Goal: Information Seeking & Learning: Understand process/instructions

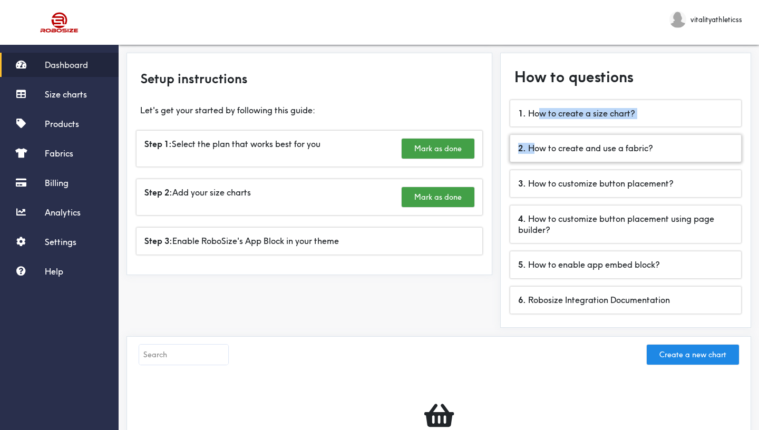
drag, startPoint x: 536, startPoint y: 146, endPoint x: 538, endPoint y: 110, distance: 36.4
click at [538, 135] on div "2 . How to create and use a fabric?" at bounding box center [625, 148] width 231 height 27
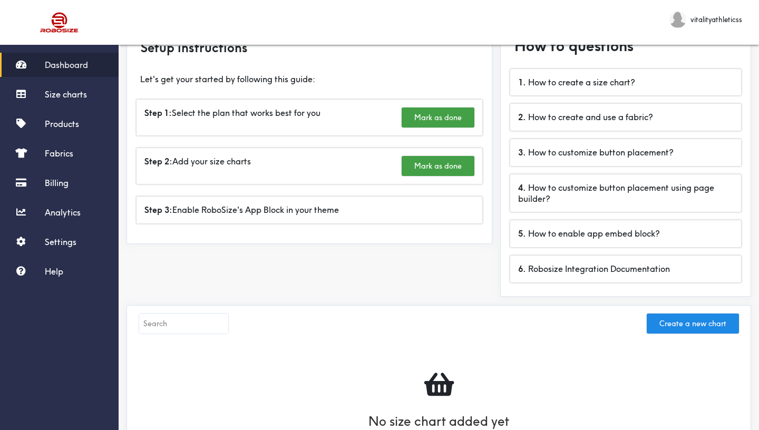
scroll to position [38, 0]
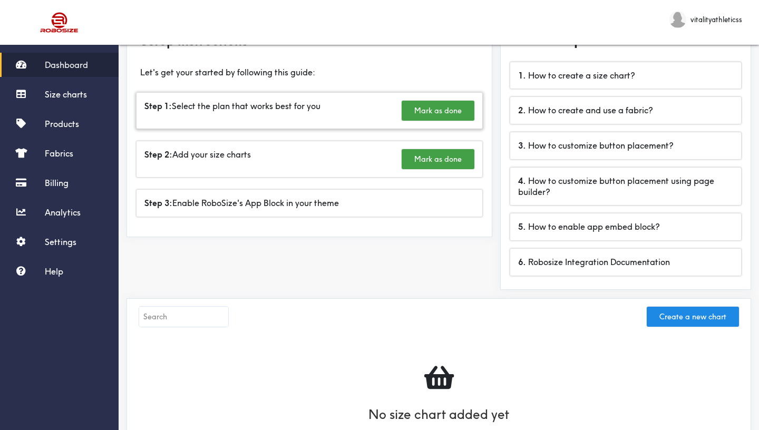
click at [370, 115] on div "Step 1: Select the plan that works best for you Mark as done" at bounding box center [310, 111] width 346 height 36
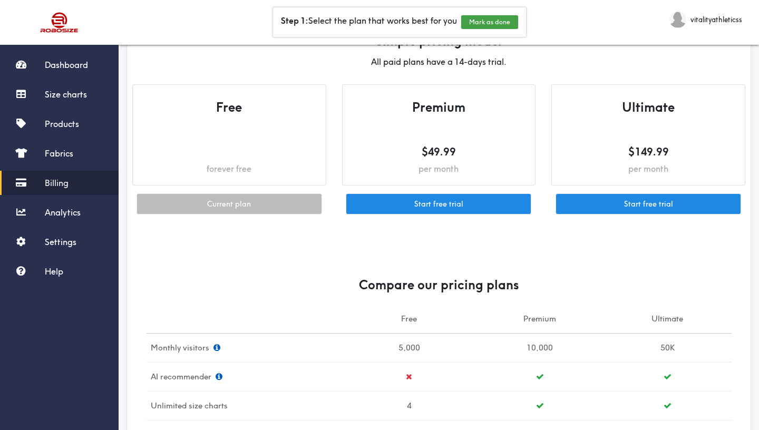
click at [296, 174] on div "forever free" at bounding box center [229, 168] width 172 height 11
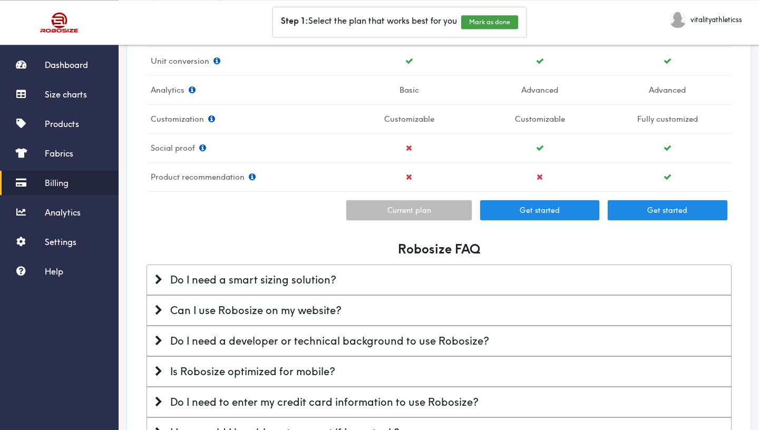
scroll to position [466, 0]
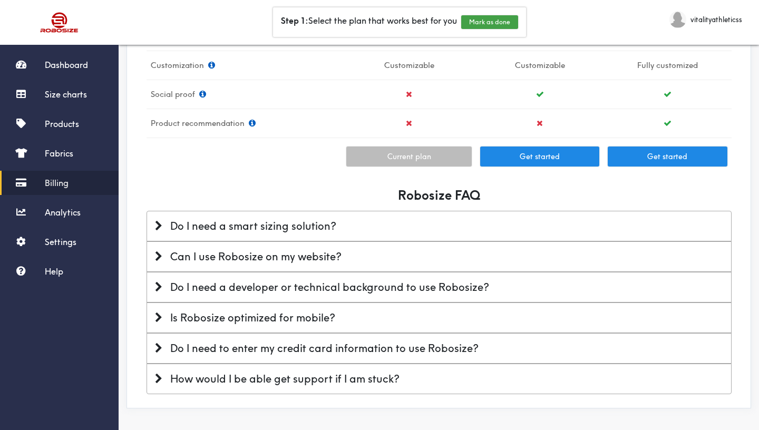
click at [168, 224] on div "Do I need a smart sizing solution?" at bounding box center [439, 226] width 569 height 14
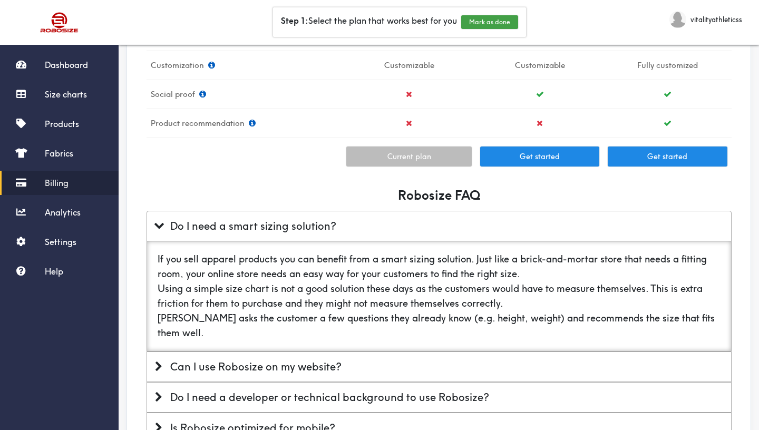
click at [167, 225] on div "Do I need a smart sizing solution?" at bounding box center [439, 226] width 569 height 14
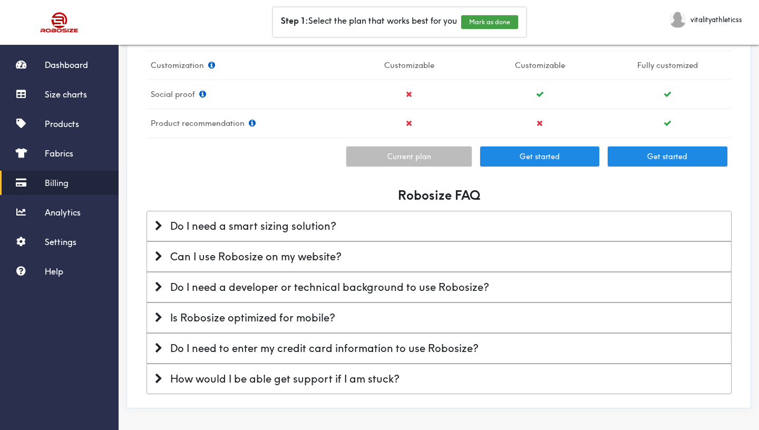
click at [164, 256] on div "Can I use Robosize on my website?" at bounding box center [439, 257] width 569 height 14
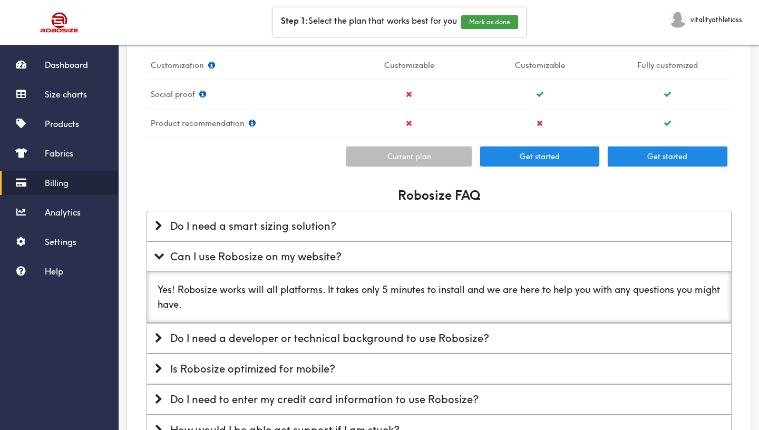
click at [163, 256] on span at bounding box center [158, 256] width 11 height 7
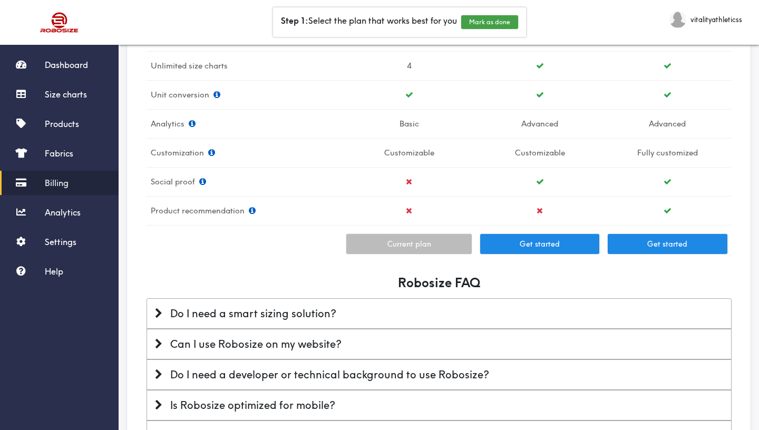
scroll to position [0, 0]
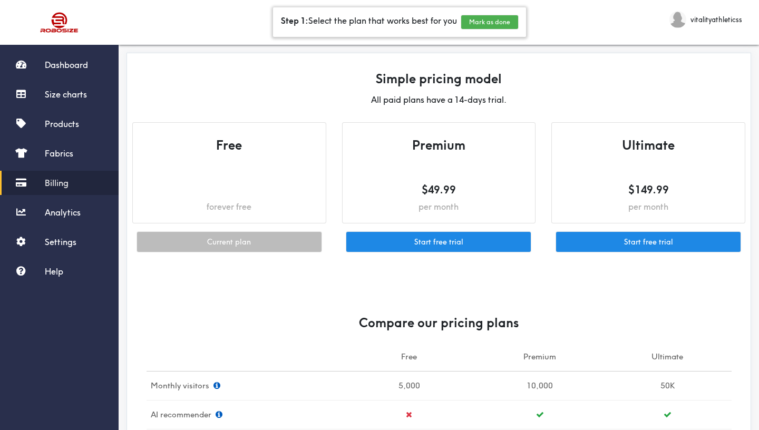
click at [502, 22] on button "Mark as done" at bounding box center [489, 22] width 57 height 14
click at [403, 22] on div "Step 2: Add your size charts Mark as done" at bounding box center [400, 22] width 184 height 30
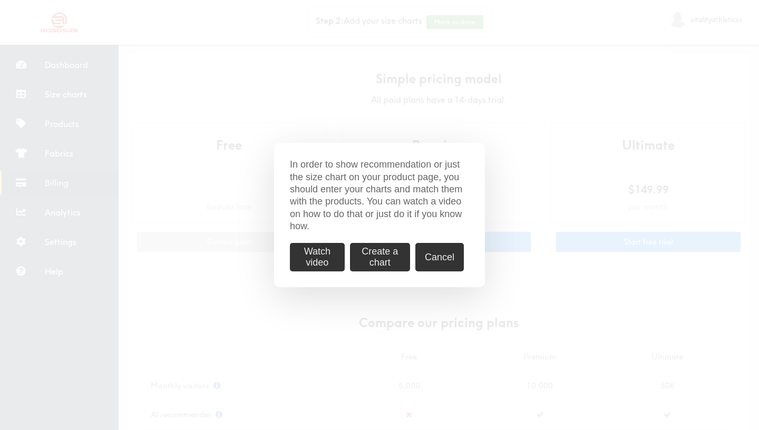
click at [331, 258] on button "Watch video" at bounding box center [317, 257] width 55 height 28
